Goal: Find specific page/section: Find specific page/section

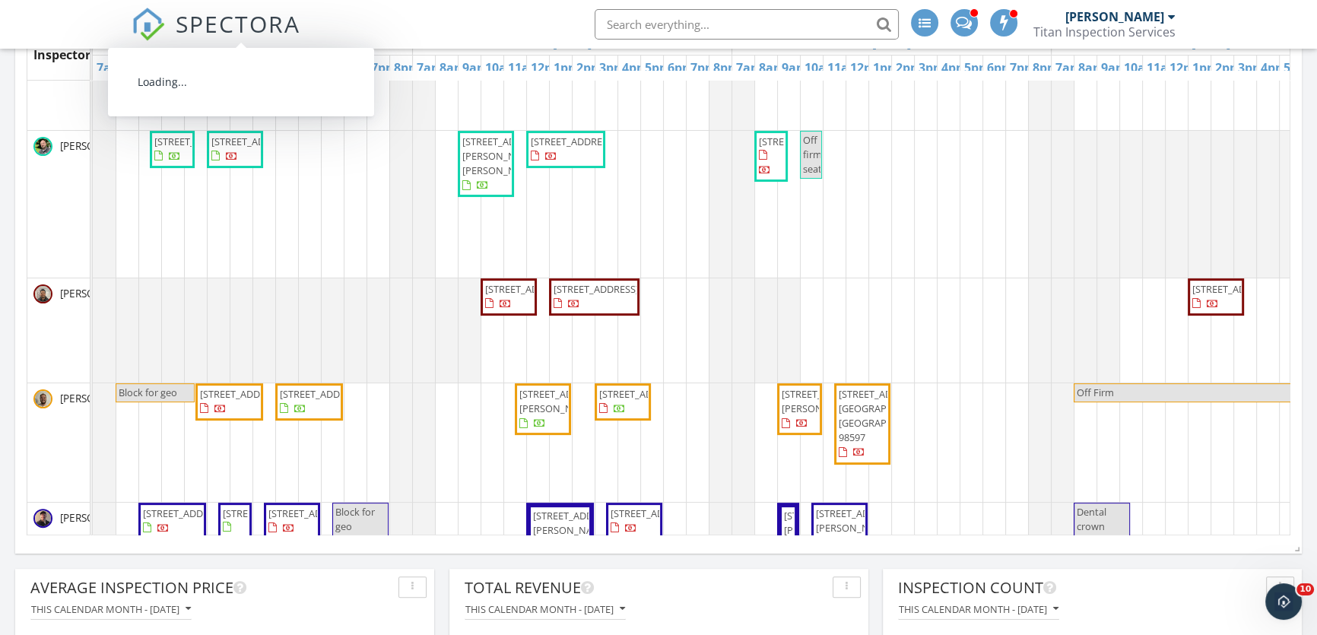
scroll to position [412, 0]
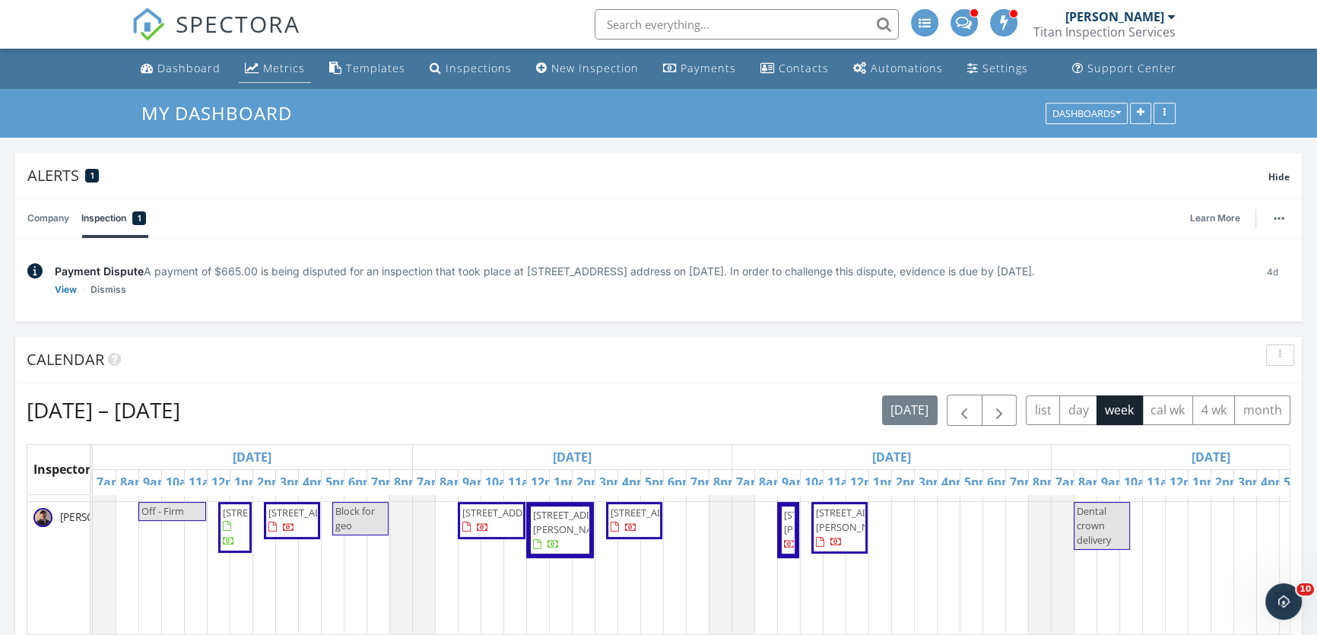
click at [259, 66] on link "Metrics" at bounding box center [275, 69] width 72 height 28
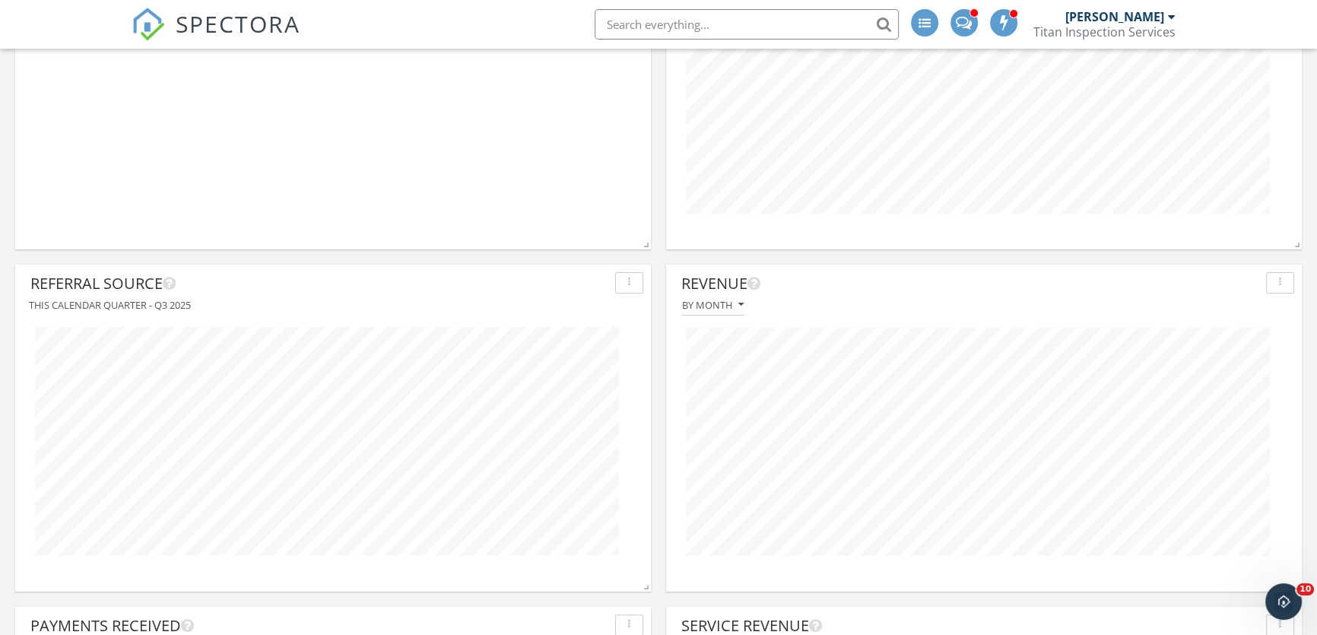
scroll to position [345, 0]
